Goal: Information Seeking & Learning: Learn about a topic

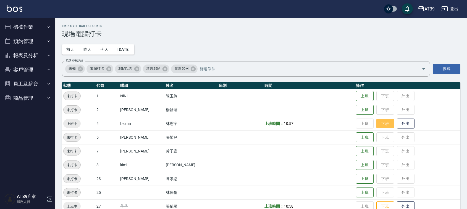
click at [378, 124] on button "下班" at bounding box center [385, 124] width 18 height 10
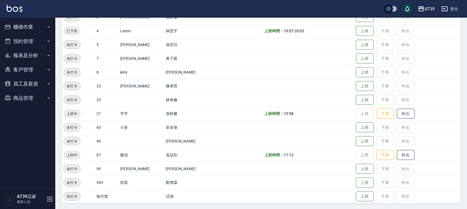
scroll to position [93, 0]
click at [378, 118] on button "下班" at bounding box center [385, 113] width 18 height 10
click at [379, 153] on button "下班" at bounding box center [385, 155] width 18 height 10
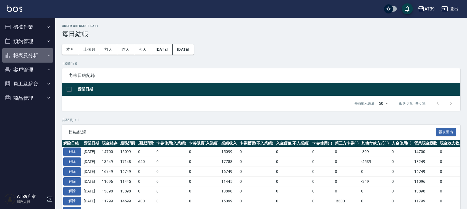
click at [24, 56] on button "報表及分析" at bounding box center [27, 55] width 51 height 14
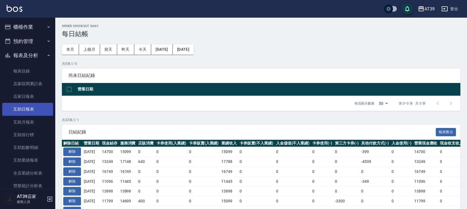
click at [23, 108] on link "互助日報表" at bounding box center [27, 109] width 51 height 13
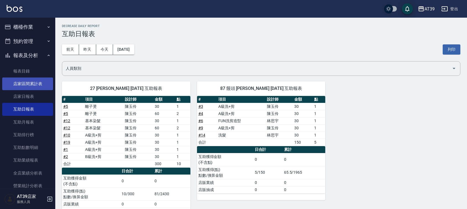
click at [30, 82] on link "店家區間累計表" at bounding box center [27, 84] width 51 height 13
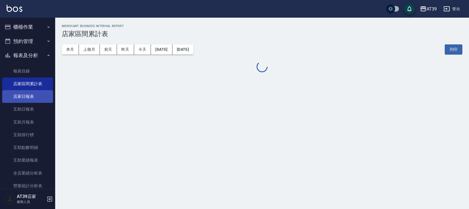
click at [27, 96] on link "店家日報表" at bounding box center [27, 96] width 51 height 13
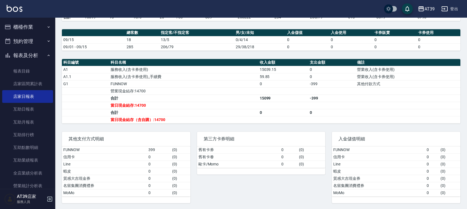
scroll to position [136, 0]
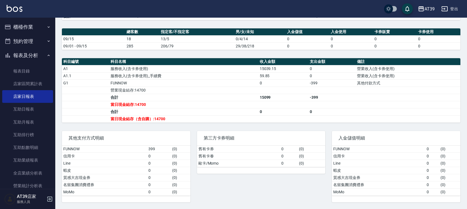
drag, startPoint x: 289, startPoint y: 43, endPoint x: 273, endPoint y: 118, distance: 76.1
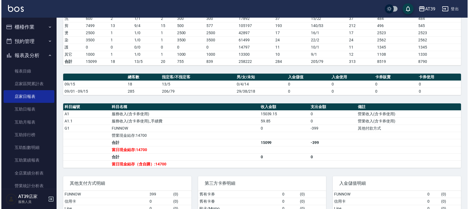
scroll to position [0, 0]
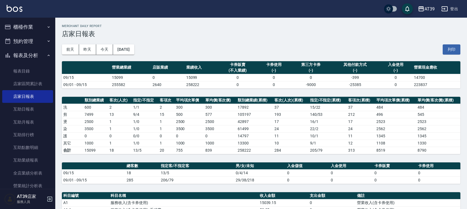
drag, startPoint x: 273, startPoint y: 118, endPoint x: 299, endPoint y: 36, distance: 85.8
click at [39, 135] on link "互助排行榜" at bounding box center [27, 135] width 51 height 13
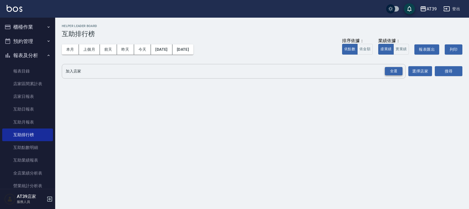
click at [399, 71] on div "全選" at bounding box center [394, 71] width 18 height 9
click at [440, 73] on button "搜尋" at bounding box center [449, 72] width 28 height 10
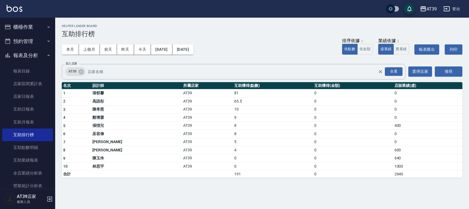
drag, startPoint x: 52, startPoint y: 77, endPoint x: 50, endPoint y: 92, distance: 15.3
click at [50, 92] on nav "櫃檯作業 打帳單 帳單列表 現金收支登錄 每日結帳 排班表 現場電腦打卡 預約管理 預約管理 單日預約紀錄 單週預約紀錄 報表及分析 報表目錄 店家區間累計表…" at bounding box center [27, 103] width 55 height 171
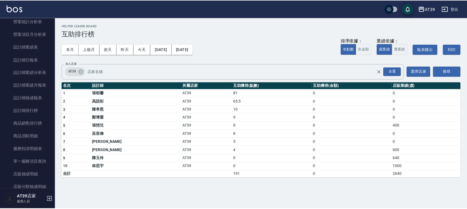
scroll to position [172, 0]
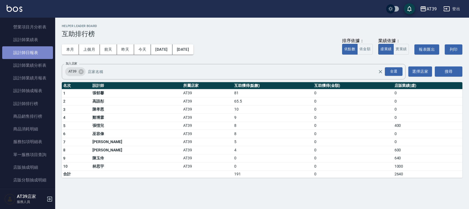
click at [31, 52] on link "設計師日報表" at bounding box center [27, 52] width 51 height 13
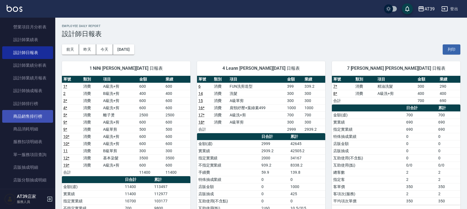
click at [39, 119] on link "商品銷售排行榜" at bounding box center [27, 116] width 51 height 13
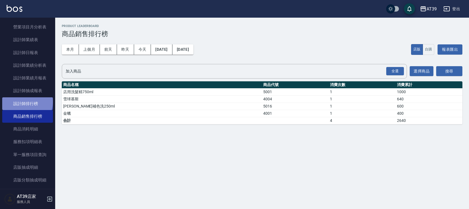
click at [27, 102] on link "設計師排行榜" at bounding box center [27, 103] width 51 height 13
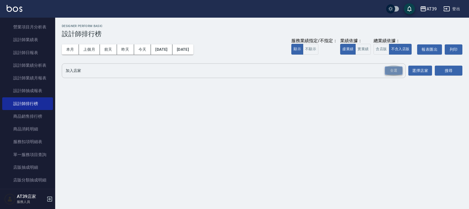
click at [397, 72] on div "全選" at bounding box center [394, 71] width 18 height 9
click at [456, 78] on div "搜尋" at bounding box center [449, 70] width 28 height 15
click at [454, 64] on div "搜尋" at bounding box center [449, 70] width 28 height 15
click at [453, 68] on button "搜尋" at bounding box center [449, 71] width 28 height 10
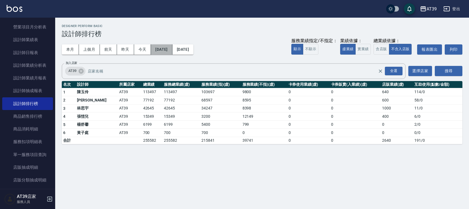
click at [170, 49] on button "2025/09/01" at bounding box center [161, 49] width 21 height 10
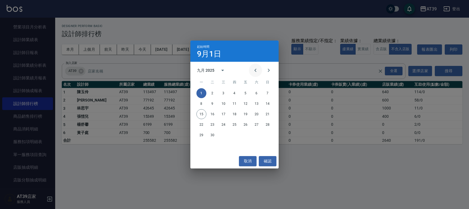
click at [256, 72] on icon "Previous month" at bounding box center [255, 70] width 7 height 7
click at [247, 95] on button "1" at bounding box center [246, 93] width 10 height 10
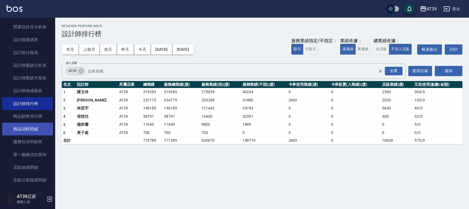
click at [32, 125] on link "商品消耗明細" at bounding box center [27, 129] width 51 height 13
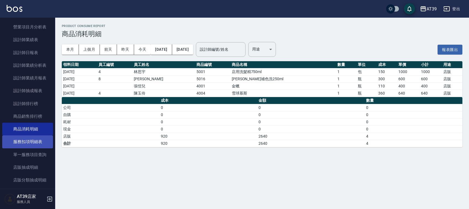
click at [37, 142] on link "服務扣項明細表" at bounding box center [27, 142] width 51 height 13
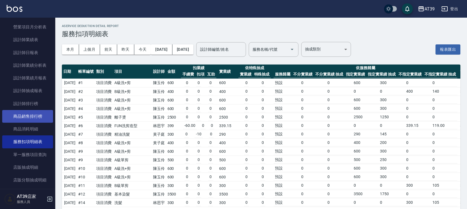
click at [28, 117] on link "商品銷售排行榜" at bounding box center [27, 116] width 51 height 13
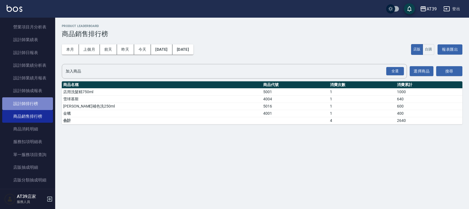
click at [30, 102] on link "設計師排行榜" at bounding box center [27, 103] width 51 height 13
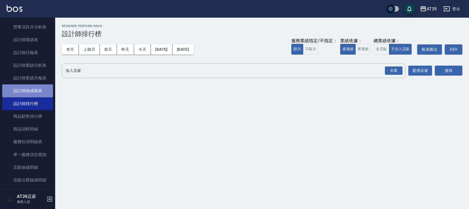
click at [34, 93] on link "設計師抽成報表" at bounding box center [27, 90] width 51 height 13
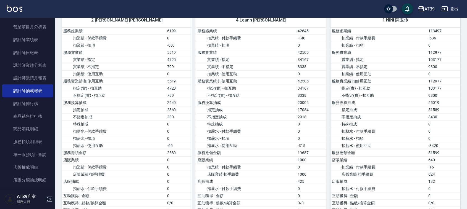
drag, startPoint x: 340, startPoint y: 26, endPoint x: 345, endPoint y: 48, distance: 23.2
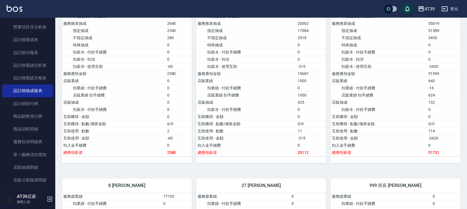
drag, startPoint x: 345, startPoint y: 48, endPoint x: 339, endPoint y: 79, distance: 31.3
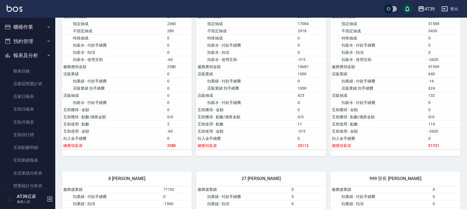
click at [23, 22] on button "櫃檯作業" at bounding box center [27, 27] width 51 height 14
